Goal: Task Accomplishment & Management: Manage account settings

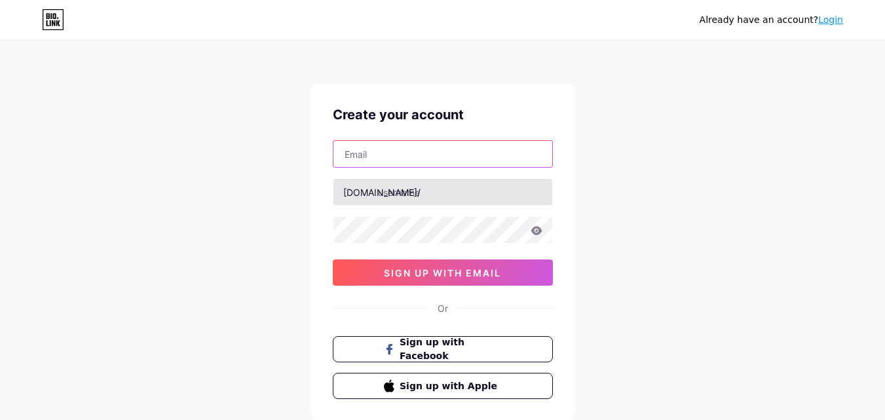
paste input "[EMAIL_ADDRESS][DOMAIN_NAME]"
type input "[EMAIL_ADDRESS][DOMAIN_NAME]"
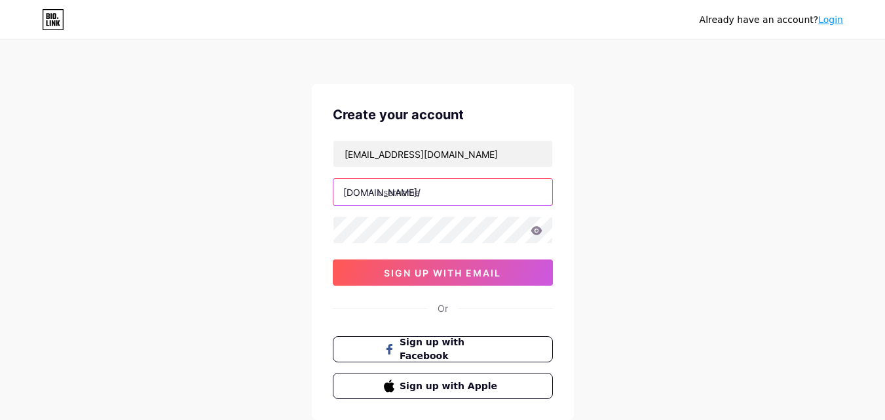
click at [394, 194] on input "text" at bounding box center [443, 192] width 219 height 26
drag, startPoint x: 431, startPoint y: 193, endPoint x: 381, endPoint y: 190, distance: 50.6
click at [379, 190] on input "midco2025" at bounding box center [443, 192] width 219 height 26
type input "hyuvbgnh"
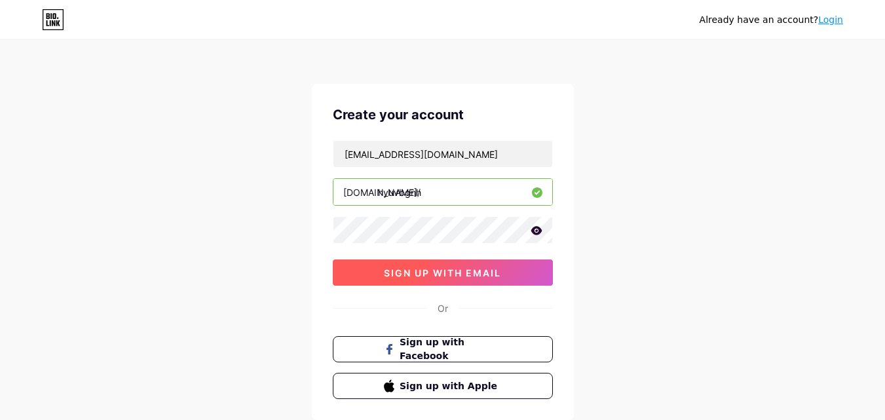
click at [416, 271] on span "sign up with email" at bounding box center [442, 272] width 117 height 11
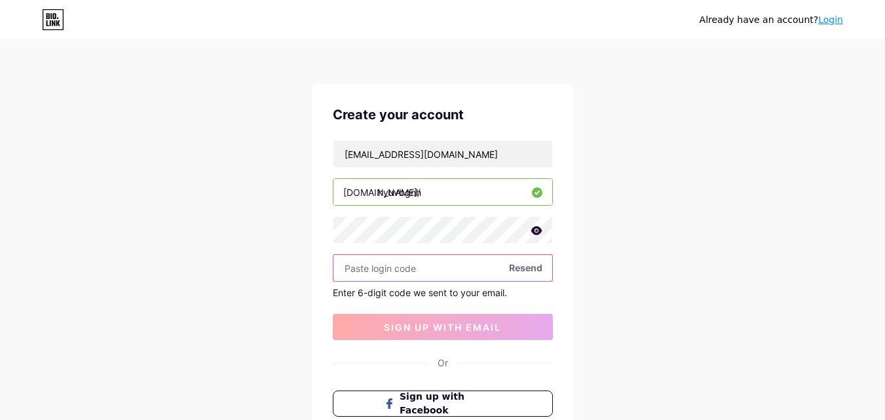
paste input "905773"
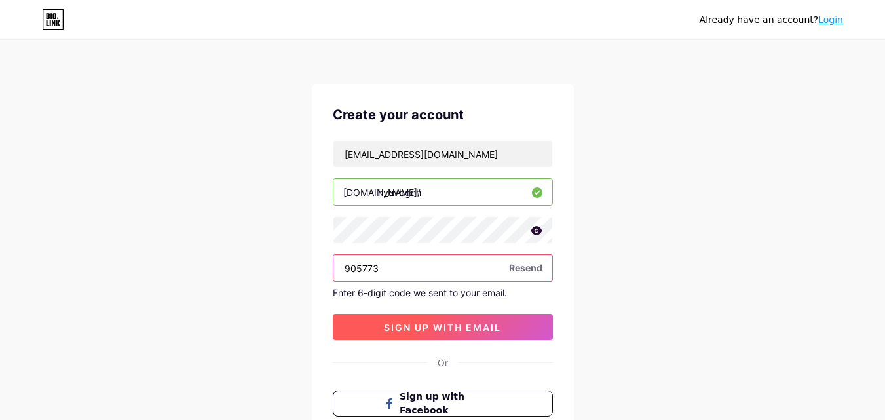
type input "905773"
click at [391, 333] on button "sign up with email" at bounding box center [443, 327] width 220 height 26
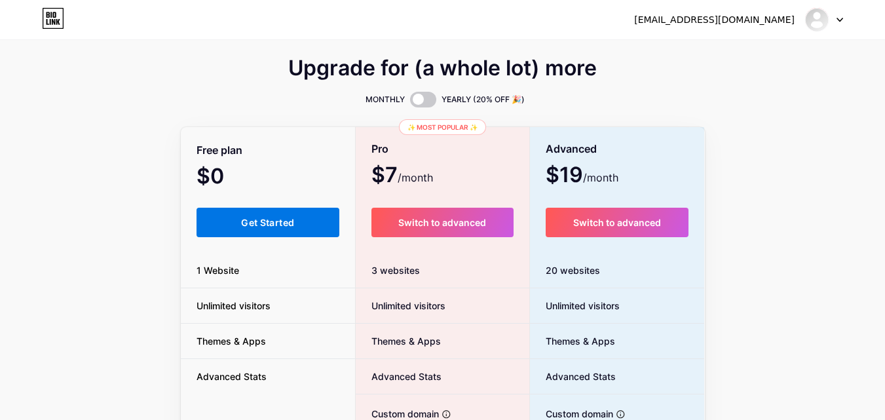
click at [302, 225] on button "Get Started" at bounding box center [269, 222] width 144 height 29
click at [299, 226] on button "Get Started" at bounding box center [269, 222] width 144 height 29
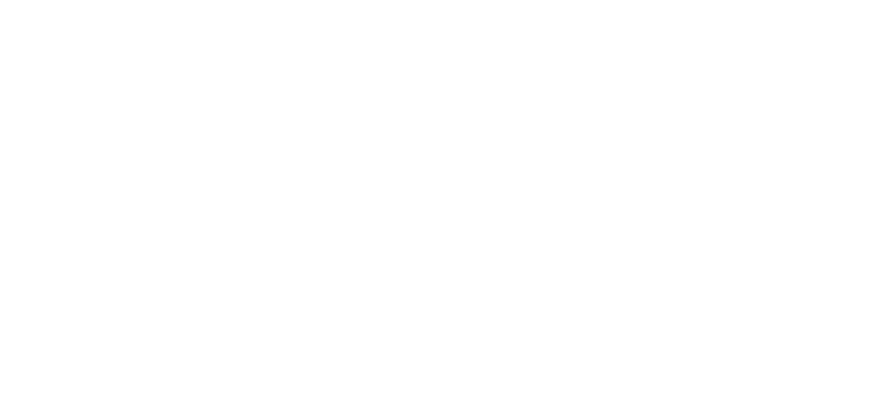
click at [299, 0] on html at bounding box center [447, 0] width 895 height 0
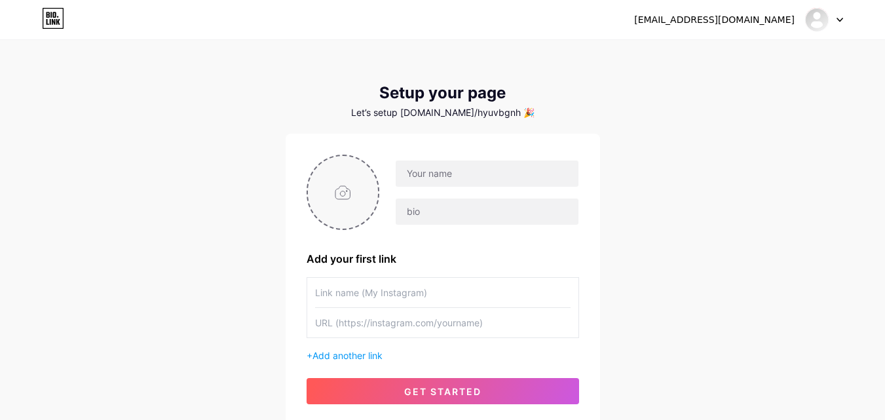
click at [344, 197] on input "file" at bounding box center [343, 192] width 71 height 73
type input "C:\fakepath\images 2 midco.png"
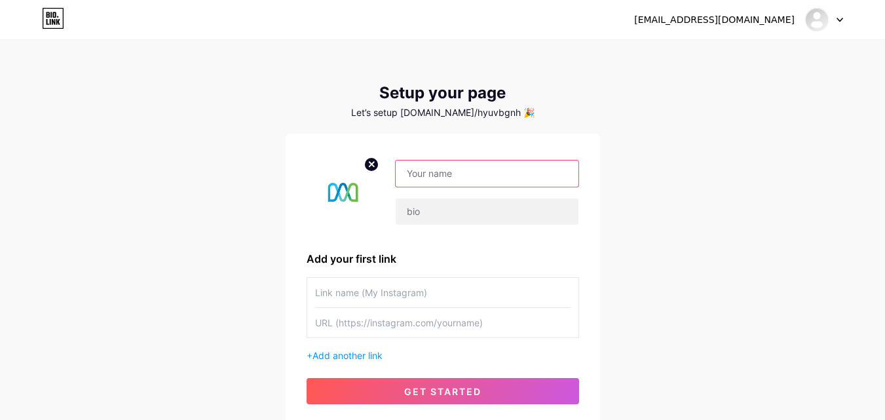
click at [427, 180] on input "text" at bounding box center [487, 174] width 182 height 26
type input "midco@2025"
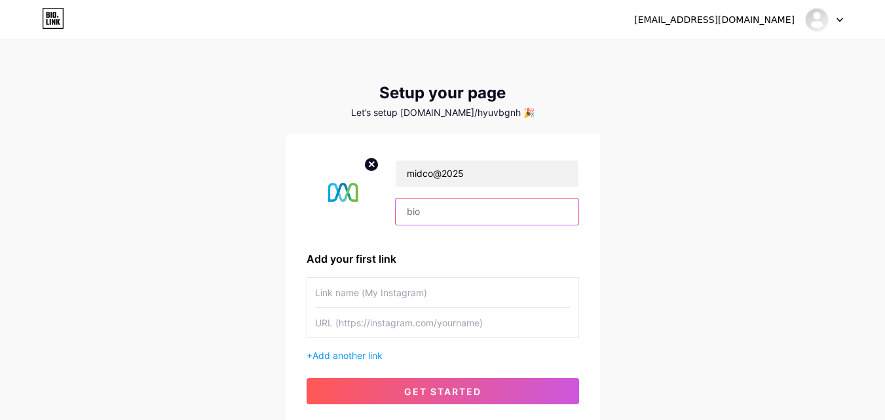
click at [434, 216] on input "text" at bounding box center [487, 212] width 182 height 26
click at [427, 282] on input "text" at bounding box center [443, 292] width 256 height 29
type input "u"
type input "CLICK HERE TO UPDATE"
click at [763, 226] on div "[EMAIL_ADDRESS][DOMAIN_NAME] Dashboard Logout Setup your page Let’s setup [DOMA…" at bounding box center [442, 233] width 885 height 467
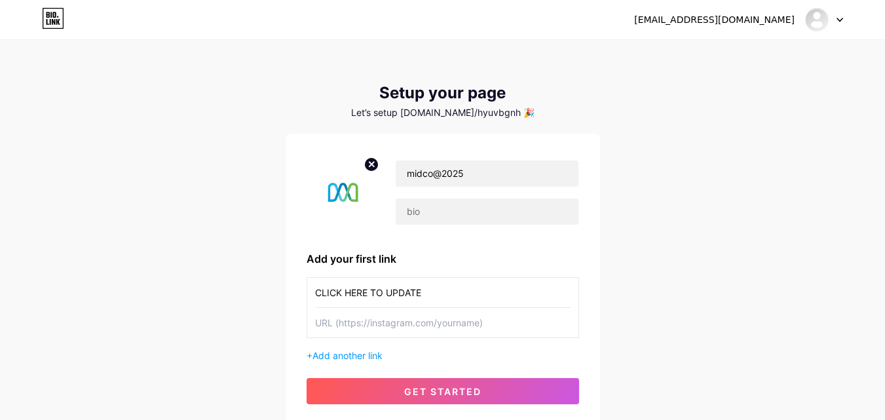
click at [501, 319] on input "text" at bounding box center [443, 322] width 256 height 29
paste input "[URL][DOMAIN_NAME]"
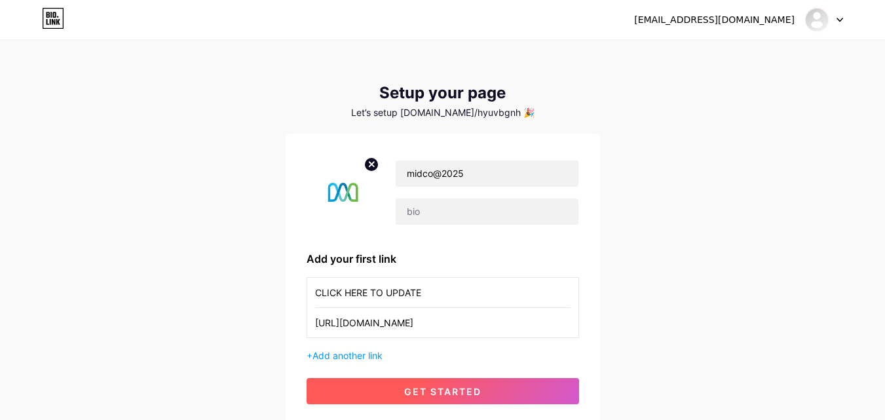
type input "[URL][DOMAIN_NAME]"
click at [495, 387] on button "get started" at bounding box center [443, 391] width 273 height 26
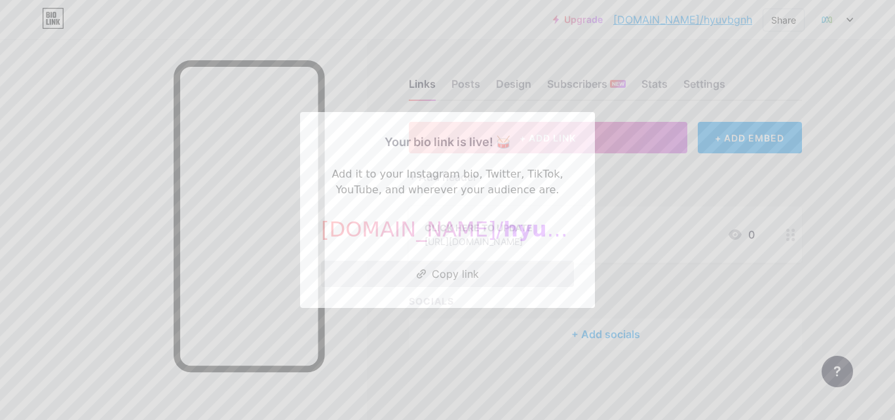
click at [467, 265] on button "Copy link" at bounding box center [447, 274] width 253 height 26
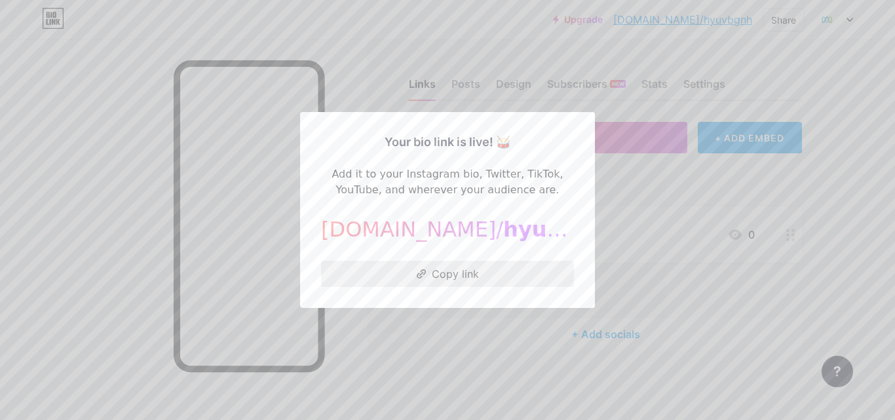
click at [468, 263] on button "Copy link" at bounding box center [447, 274] width 253 height 26
click at [468, 266] on button "Copied!" at bounding box center [447, 274] width 253 height 26
drag, startPoint x: 448, startPoint y: 281, endPoint x: 442, endPoint y: 339, distance: 58.6
click at [442, 339] on div "Your bio link is live! 🥁 Add it to your Instagram bio, Twitter, TikTok, YouTube…" at bounding box center [447, 210] width 895 height 420
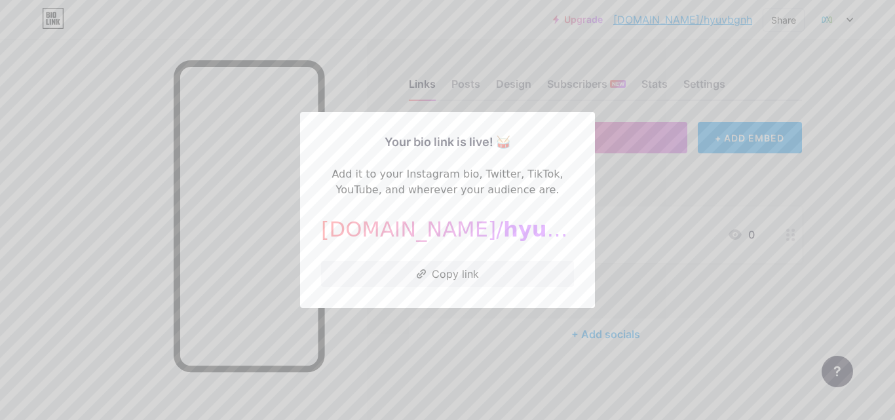
click at [423, 354] on div at bounding box center [447, 210] width 895 height 420
click at [423, 354] on div "Links Posts Design Subscribers NEW Stats Settings + ADD LINK + ADD EMBED + Add …" at bounding box center [428, 227] width 857 height 376
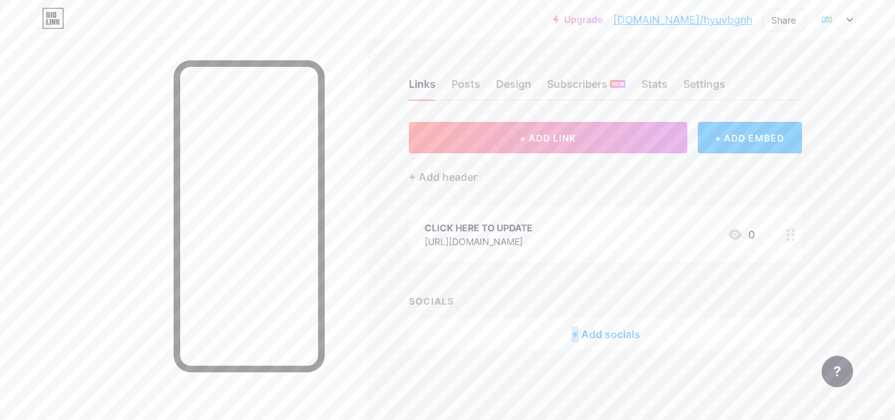
click at [851, 21] on icon at bounding box center [849, 19] width 5 height 3
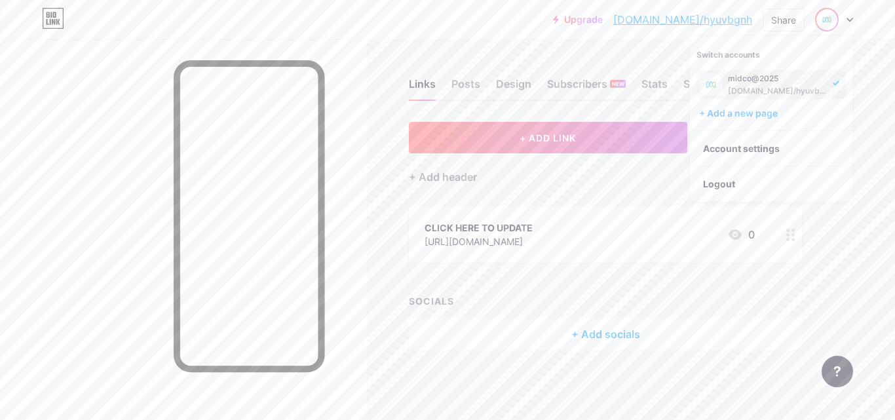
click at [480, 18] on div "Upgrade [DOMAIN_NAME]/hyuvbg... [DOMAIN_NAME]/hyuvbgnh Share Switch accounts mi…" at bounding box center [447, 20] width 895 height 24
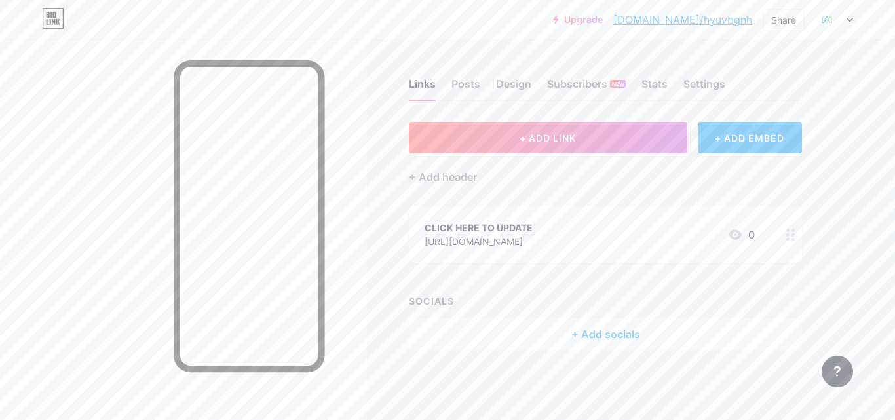
click at [442, 419] on div "Links Posts Design Subscribers NEW Stats Settings + ADD LINK + ADD EMBED + Add …" at bounding box center [428, 210] width 857 height 420
